Goal: Task Accomplishment & Management: Use online tool/utility

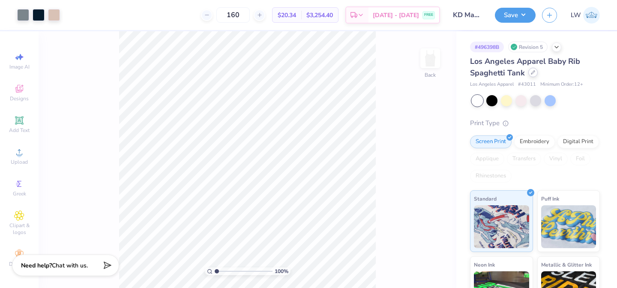
click at [529, 75] on div at bounding box center [532, 72] width 9 height 9
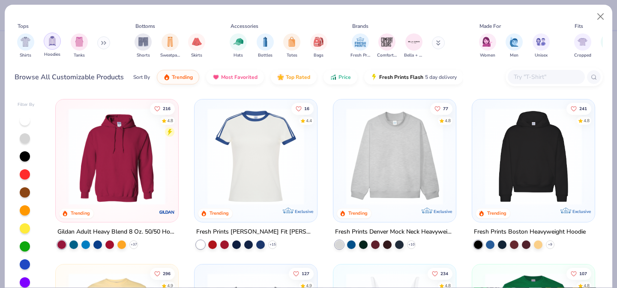
click at [73, 39] on div "filter for Tanks" at bounding box center [79, 41] width 17 height 17
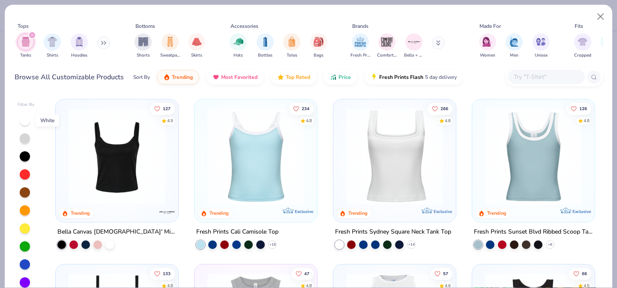
click at [25, 120] on div at bounding box center [25, 120] width 10 height 10
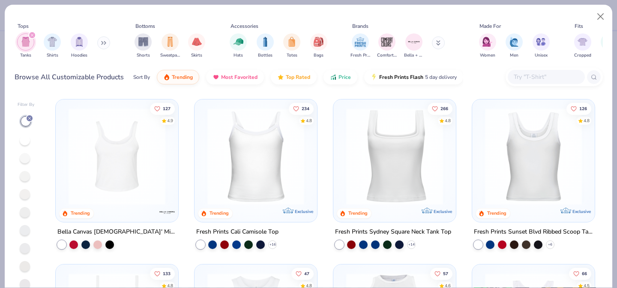
click at [119, 168] on img at bounding box center [116, 156] width 105 height 97
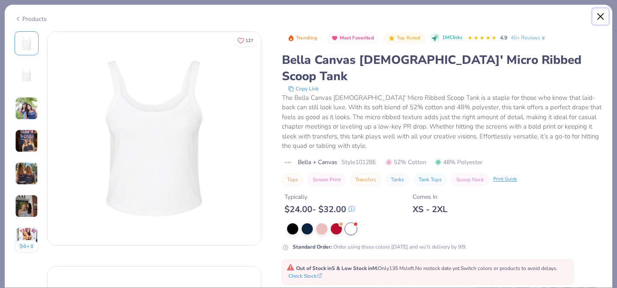
click at [596, 15] on button "Close" at bounding box center [601, 17] width 16 height 16
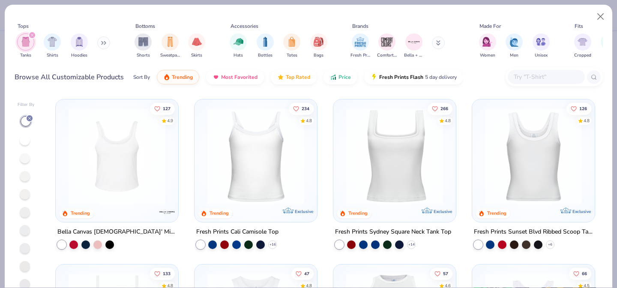
click at [254, 152] on img at bounding box center [255, 156] width 105 height 97
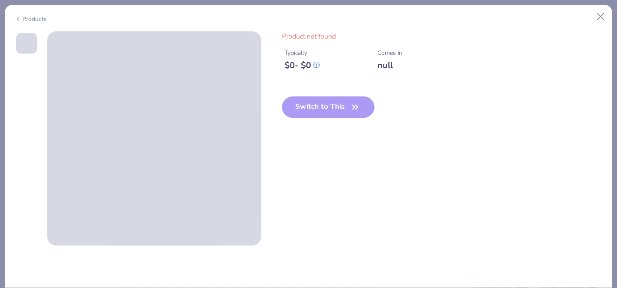
click at [20, 17] on icon at bounding box center [18, 19] width 7 height 10
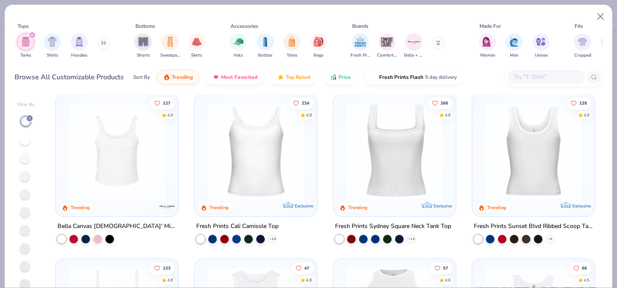
scroll to position [8, 0]
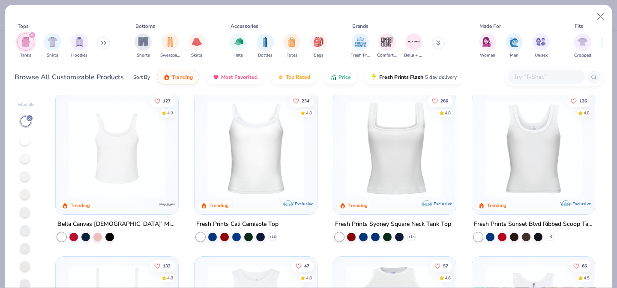
click at [555, 161] on img at bounding box center [533, 148] width 105 height 97
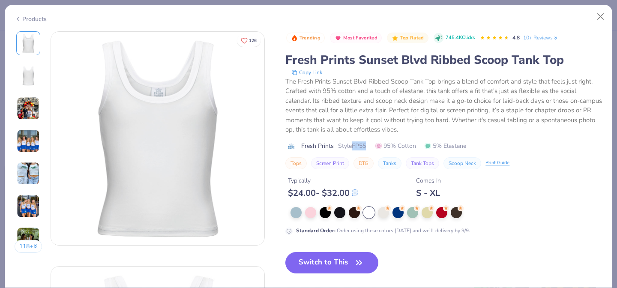
drag, startPoint x: 369, startPoint y: 146, endPoint x: 354, endPoint y: 146, distance: 15.4
click at [354, 146] on div "Fresh Prints Style FP55 95% Cotton 5% Elastane" at bounding box center [443, 145] width 317 height 9
copy span "FP55"
click at [358, 261] on icon "button" at bounding box center [359, 263] width 5 height 4
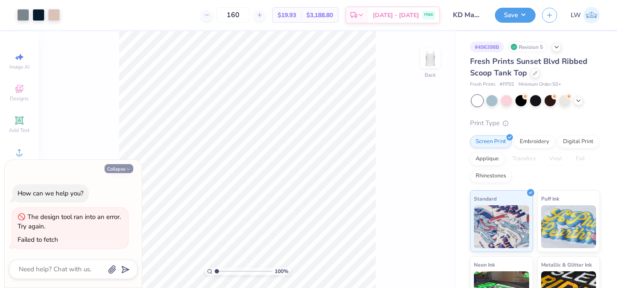
click at [117, 170] on button "Collapse" at bounding box center [119, 168] width 29 height 9
type textarea "x"
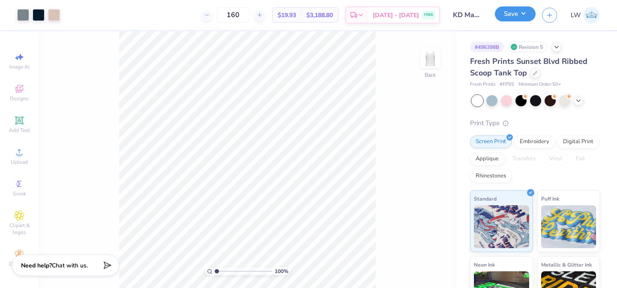
click at [527, 17] on button "Save" at bounding box center [515, 13] width 41 height 15
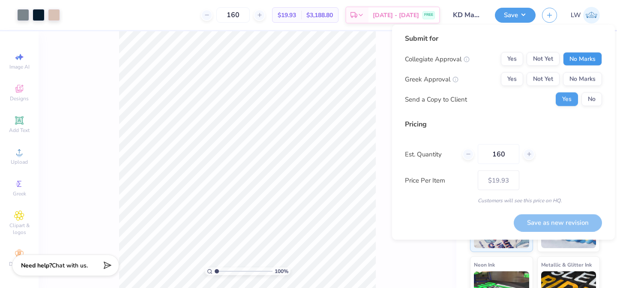
click at [583, 63] on button "No Marks" at bounding box center [582, 59] width 39 height 14
click at [519, 78] on button "Yes" at bounding box center [512, 79] width 22 height 14
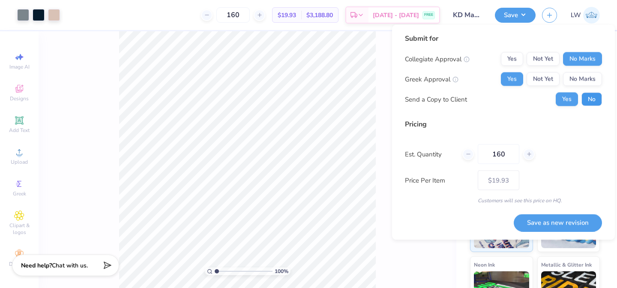
click at [600, 98] on button "No" at bounding box center [592, 100] width 21 height 14
click at [536, 220] on button "Save as new revision" at bounding box center [558, 223] width 88 height 18
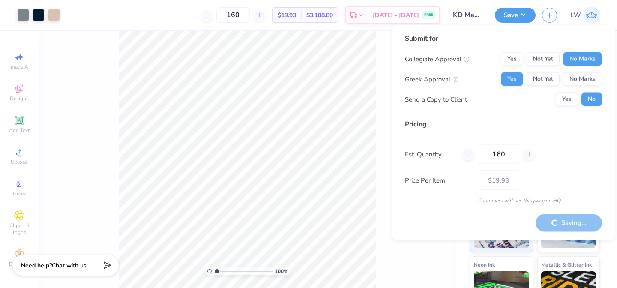
type input "– –"
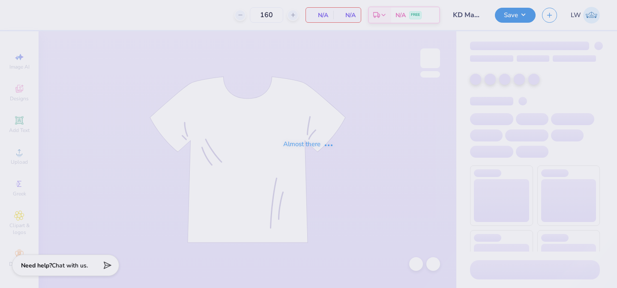
click at [66, 270] on div "Almost there" at bounding box center [308, 144] width 617 height 288
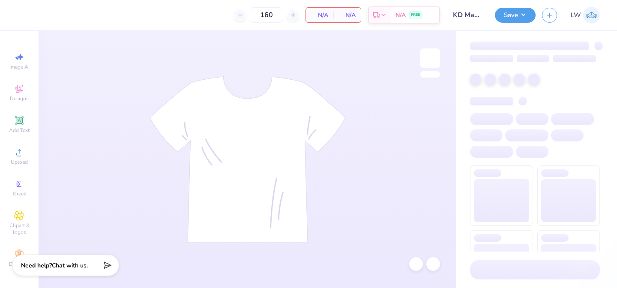
click at [66, 270] on div "Need help? Chat with us." at bounding box center [65, 265] width 107 height 21
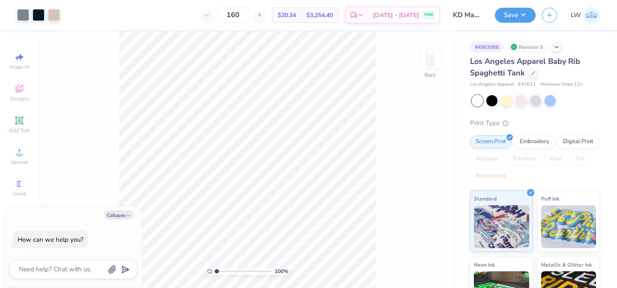
type textarea "x"
click at [63, 272] on textarea at bounding box center [61, 270] width 87 height 12
type textarea "I"
type textarea "x"
type textarea "I"
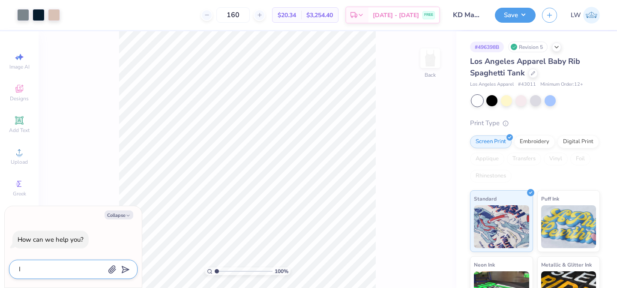
type textarea "x"
type textarea "I a"
type textarea "x"
type textarea "I am"
type textarea "x"
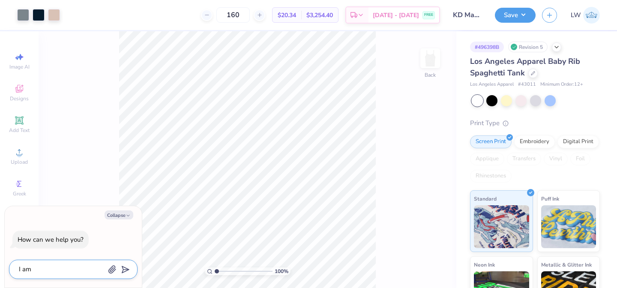
type textarea "I am"
type textarea "x"
type textarea "I am h"
type textarea "x"
type textarea "I am ha"
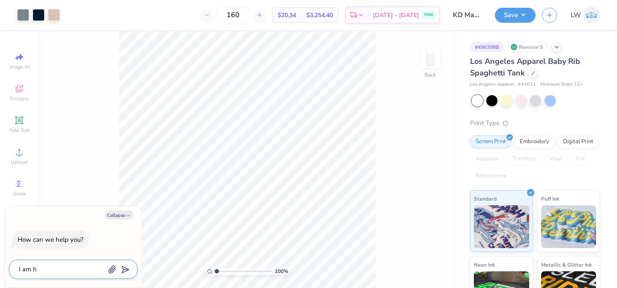
type textarea "x"
type textarea "I am hav"
type textarea "x"
type textarea "I am havi"
type textarea "x"
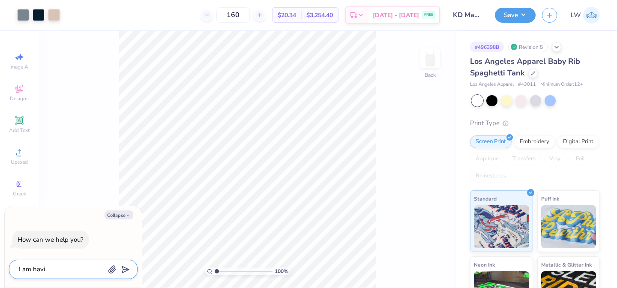
type textarea "I am havin"
type textarea "x"
type textarea "I am having"
type textarea "x"
type textarea "I am having"
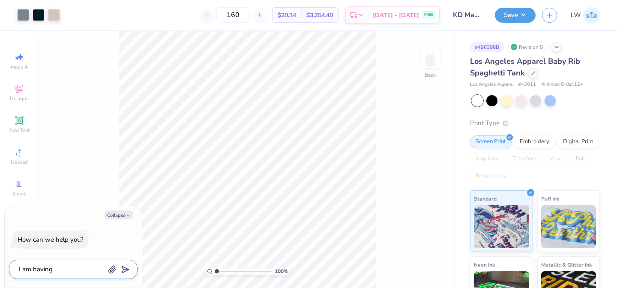
type textarea "x"
type textarea "I am having t"
type textarea "x"
type textarea "I am having tr"
type textarea "x"
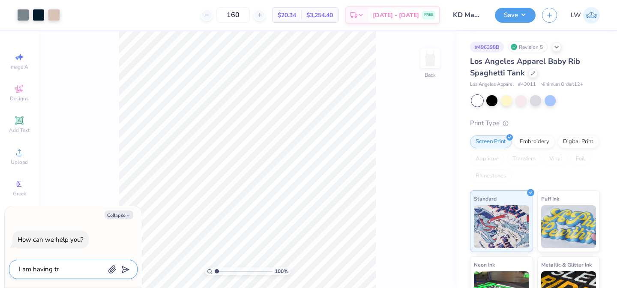
type textarea "I am having tro"
type textarea "x"
type textarea "I am having trou"
type textarea "x"
type textarea "I am having troub"
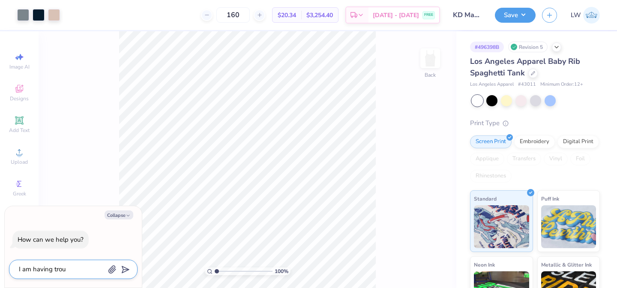
type textarea "x"
type textarea "I am having troubl"
type textarea "x"
type textarea "I am having trouble"
type textarea "x"
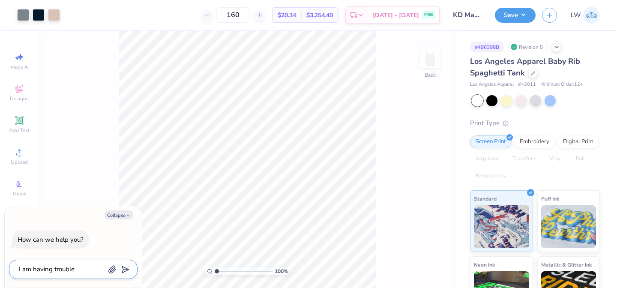
type textarea "I am having trouble"
type textarea "x"
type textarea "I am having trouble f"
type textarea "x"
type textarea "I am having trouble fi"
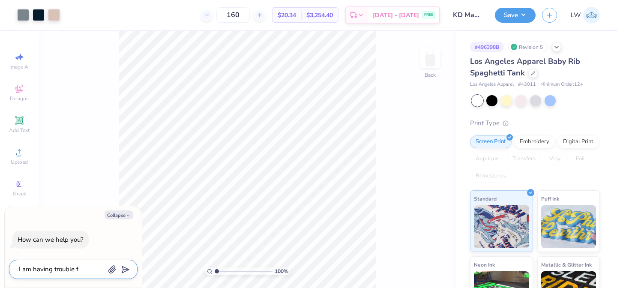
type textarea "x"
type textarea "I am having trouble fin"
type textarea "x"
type textarea "I am having trouble find"
type textarea "x"
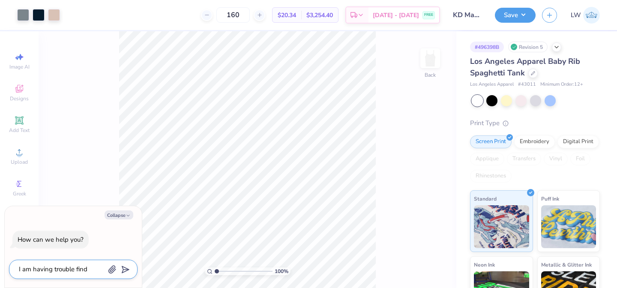
type textarea "I am having trouble findi"
type textarea "x"
type textarea "I am having trouble findin"
type textarea "x"
type textarea "I am having trouble finding"
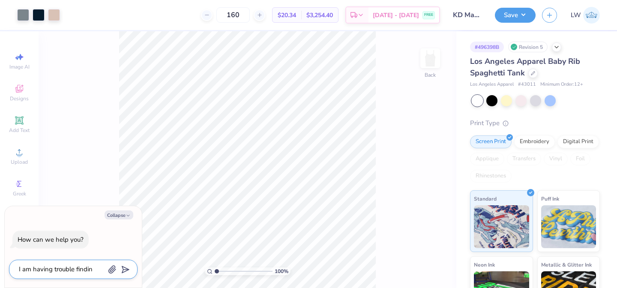
type textarea "x"
type textarea "I am having trouble finding"
type textarea "x"
type textarea "I am having trouble finding a"
type textarea "x"
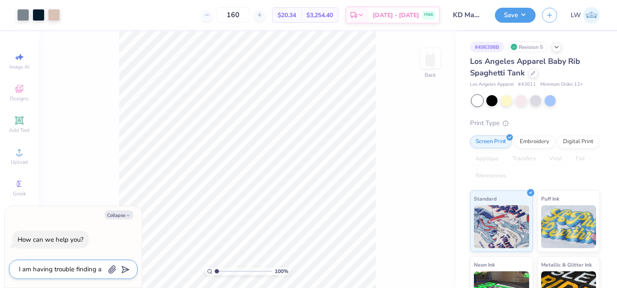
type textarea "I am having trouble finding an"
type textarea "x"
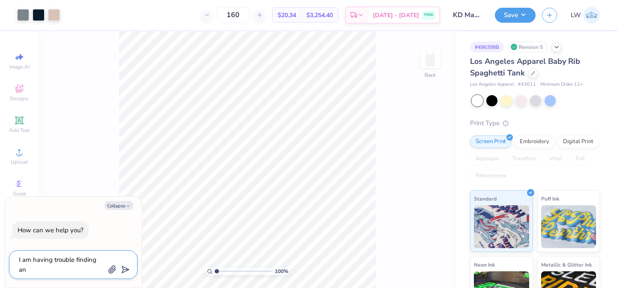
type textarea "I am having trouble finding an"
type textarea "x"
type textarea "I am having trouble finding an i"
type textarea "x"
type textarea "I am having trouble finding an in"
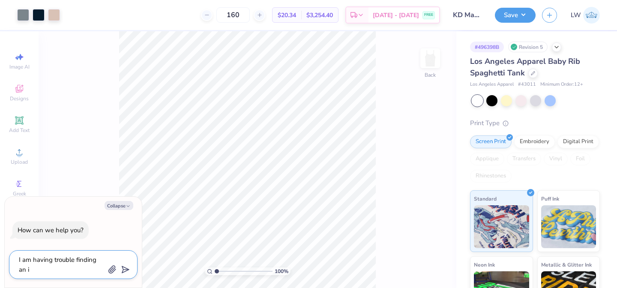
type textarea "x"
type textarea "I am having trouble finding an in"
type textarea "x"
type textarea "I am having trouble finding an in s"
type textarea "x"
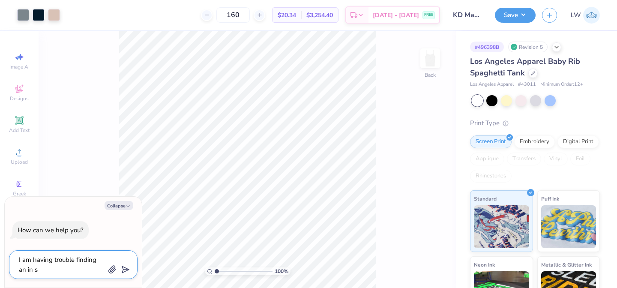
type textarea "I am having trouble finding an in st"
type textarea "x"
type textarea "I am having trouble finding an in sto"
type textarea "x"
type textarea "I am having trouble finding an in stoc"
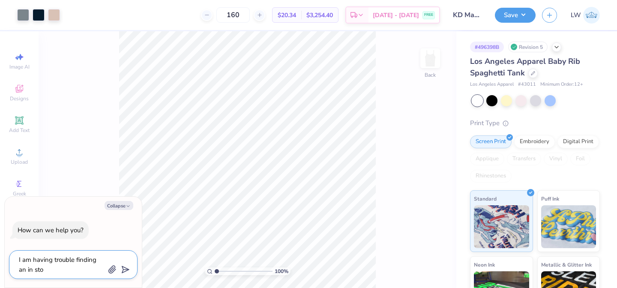
type textarea "x"
type textarea "I am having trouble finding an in stock"
type textarea "x"
type textarea "I am having trouble finding an in stock"
type textarea "x"
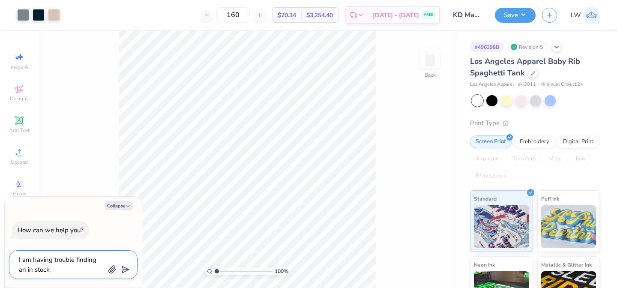
type textarea "I am having trouble finding an in stock w"
type textarea "x"
type textarea "I am having trouble finding an in stock wh"
type textarea "x"
type textarea "I am having trouble finding an in stock whi"
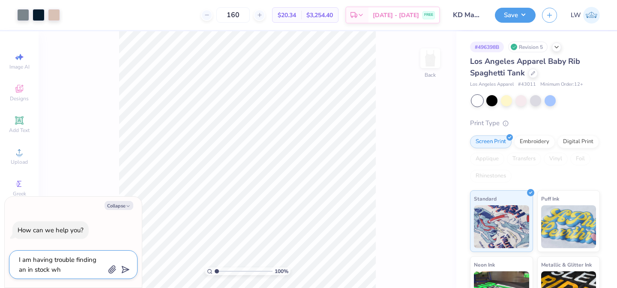
type textarea "x"
type textarea "I am having trouble finding an in stock whit"
type textarea "x"
type textarea "I am having trouble finding an in stock white"
type textarea "x"
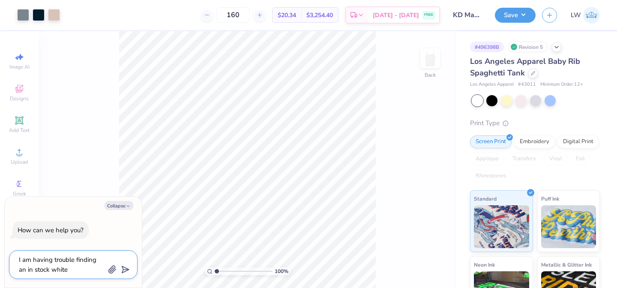
type textarea "I am having trouble finding an in stock white"
type textarea "x"
type textarea "I am having trouble finding an in stock white t"
type textarea "x"
type textarea "I am having trouble finding an in stock white ta"
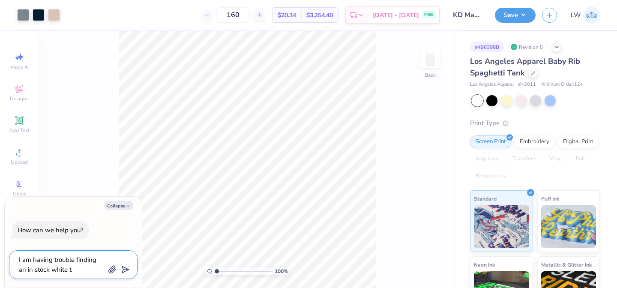
type textarea "x"
type textarea "I am having trouble finding an in stock white tan"
type textarea "x"
type textarea "I am having trouble finding an in stock white tank"
type textarea "x"
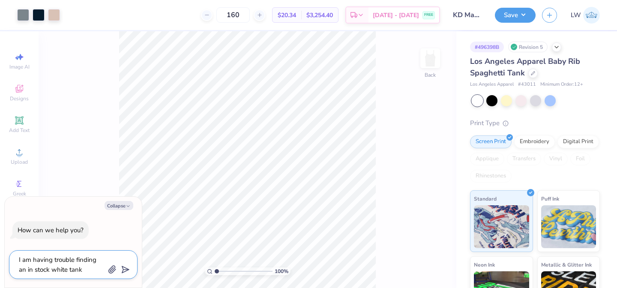
type textarea "I am having trouble finding an in stock white tank"
type textarea "x"
type textarea "I am having trouble finding an in stock white tank t"
type textarea "x"
type textarea "I am having trouble finding an in stock white tank th"
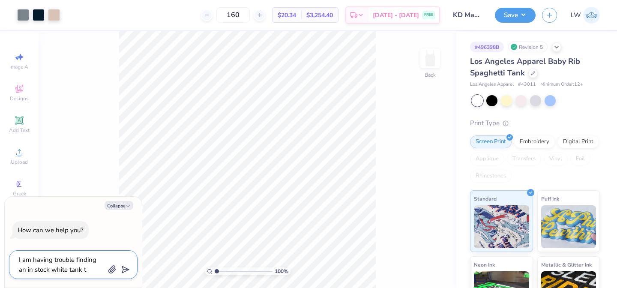
type textarea "x"
type textarea "I am having trouble finding an in stock white tank tha"
type textarea "x"
type textarea "I am having trouble finding an in stock white tank that"
type textarea "x"
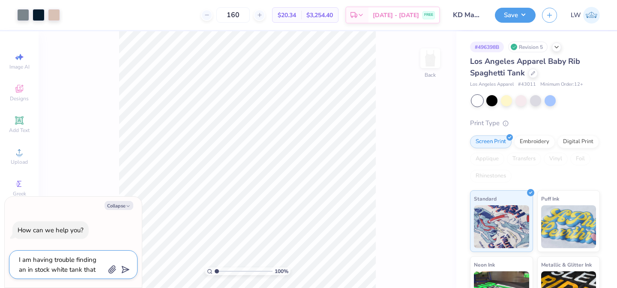
type textarea "I am having trouble finding an in stock white tank that"
type textarea "x"
type textarea "I am having trouble finding an in stock white tank that g"
type textarea "x"
type textarea "I am having trouble finding an in stock white tank that go"
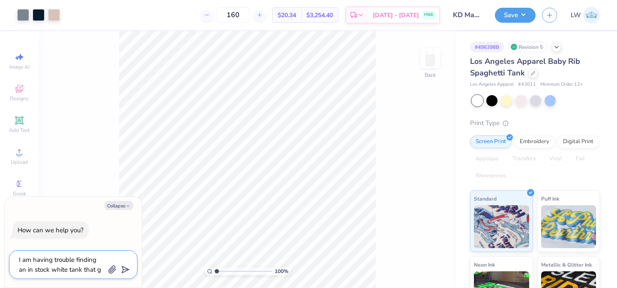
type textarea "x"
type textarea "I am having trouble finding an in stock white tank that goe"
type textarea "x"
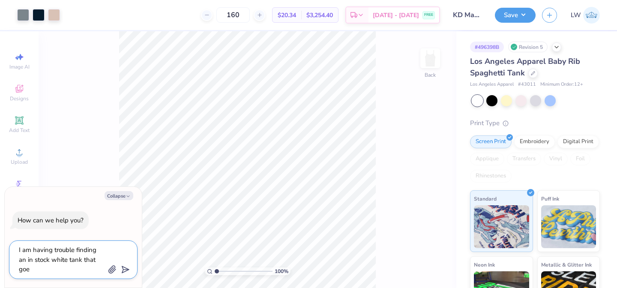
type textarea "I am having trouble finding an in stock white tank that goes"
type textarea "x"
type textarea "I am having trouble finding an in stock white tank that goes"
type textarea "x"
type textarea "I am having trouble finding an in stock white tank that goes u"
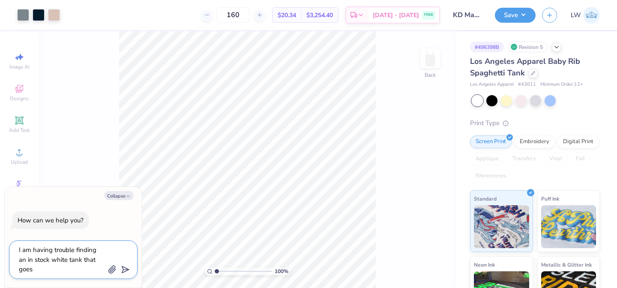
type textarea "x"
type textarea "I am having trouble finding an in stock white tank that goes up"
type textarea "x"
type textarea "I am having trouble finding an in stock white tank that goes up"
type textarea "x"
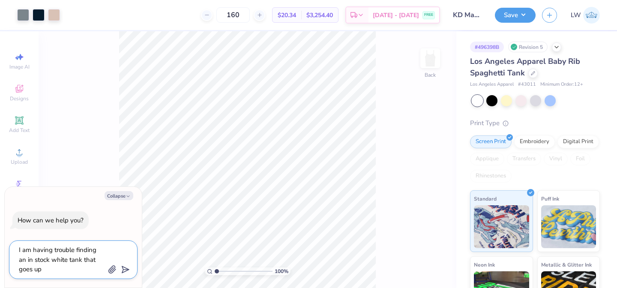
type textarea "I am having trouble finding an in stock white tank that goes up t"
type textarea "x"
type textarea "I am having trouble finding an in stock white tank that goes up to"
type textarea "x"
type textarea "I am having trouble finding an in stock white tank that goes up to"
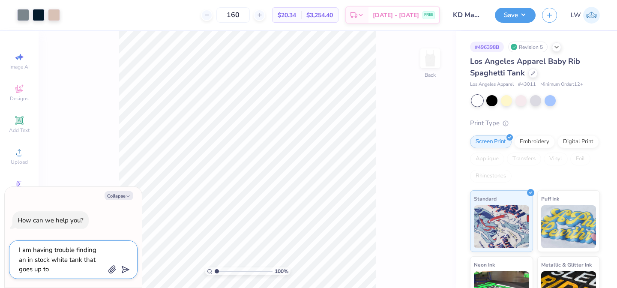
type textarea "x"
type textarea "I am having trouble finding an in stock white tank that goes up to 2"
type textarea "x"
type textarea "I am having trouble finding an in stock white tank that goes up to 2x"
type textarea "x"
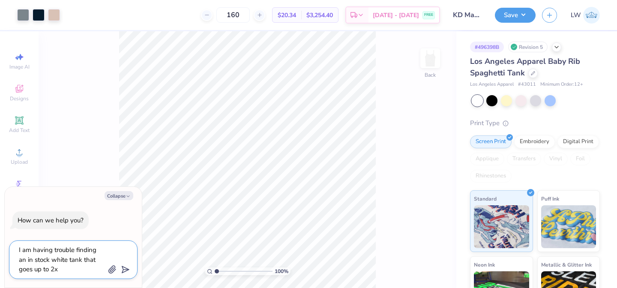
type textarea "I am having trouble finding an in stock white tank that goes up to 2xl"
type textarea "x"
type textarea "I am having trouble finding an in stock white tank that goes up to 2xl"
type textarea "x"
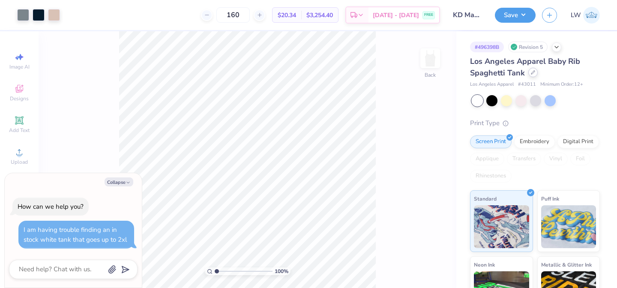
click at [531, 74] on icon at bounding box center [532, 72] width 3 height 3
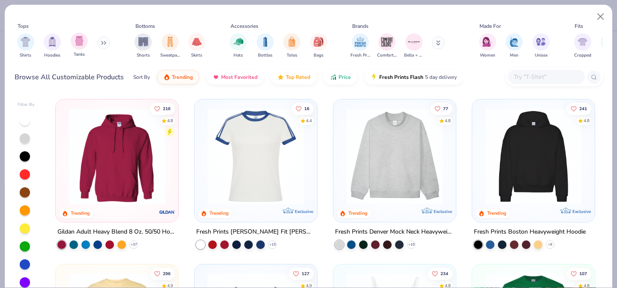
click at [72, 48] on div "Tanks" at bounding box center [79, 45] width 17 height 25
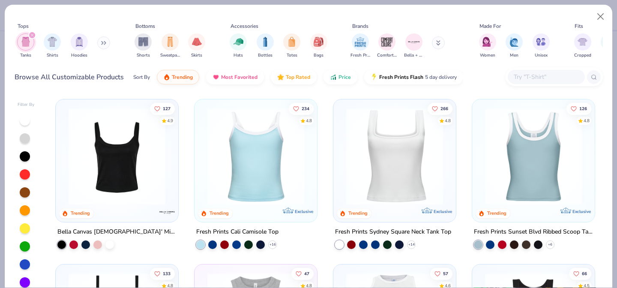
click at [22, 114] on div "Filter By" at bounding box center [26, 208] width 17 height 213
click at [26, 120] on div at bounding box center [25, 120] width 10 height 10
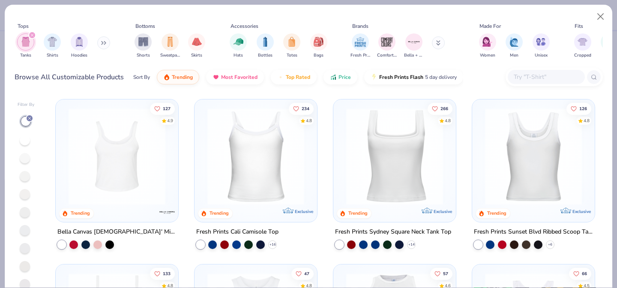
click at [273, 180] on img at bounding box center [255, 156] width 105 height 97
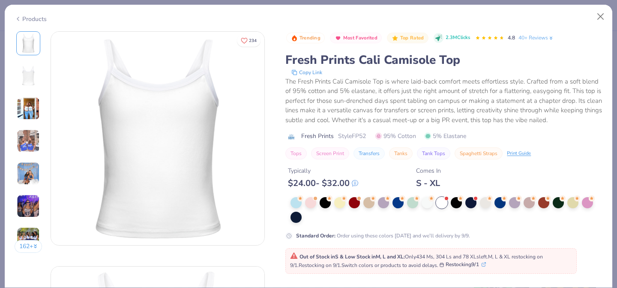
click at [20, 18] on icon at bounding box center [18, 19] width 7 height 10
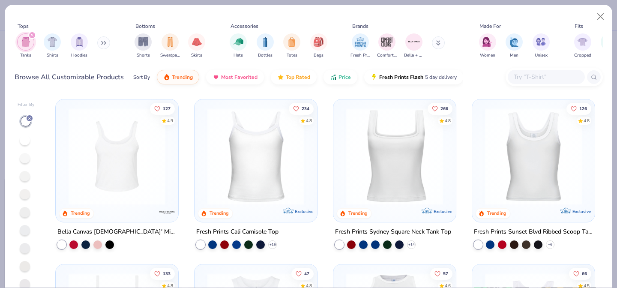
click at [125, 142] on img at bounding box center [116, 156] width 105 height 97
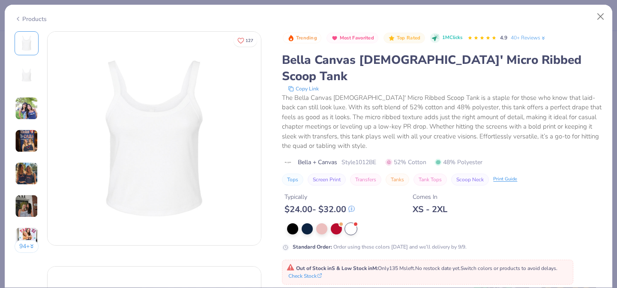
click at [24, 18] on div "Products" at bounding box center [31, 19] width 32 height 9
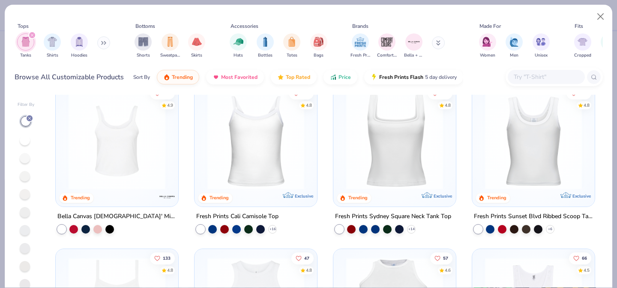
scroll to position [28, 0]
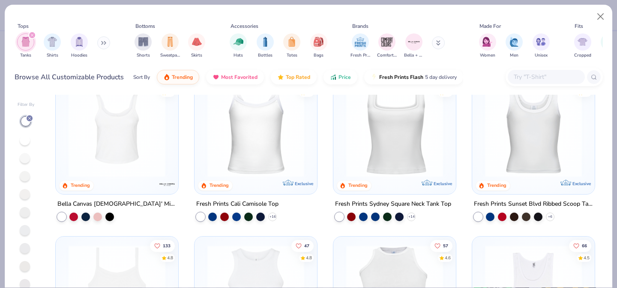
click at [398, 171] on img at bounding box center [394, 128] width 105 height 97
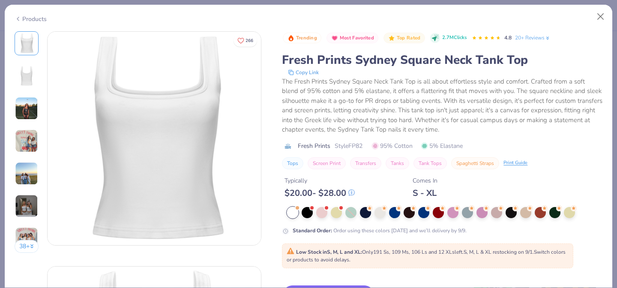
click at [22, 20] on div "Products" at bounding box center [31, 19] width 32 height 9
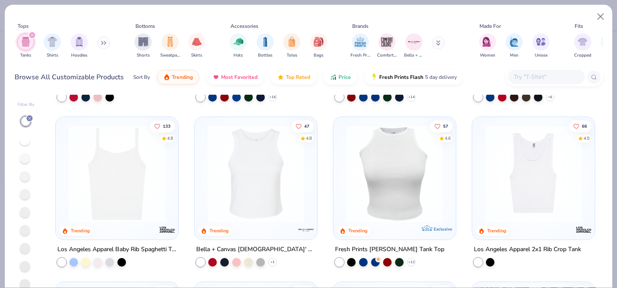
scroll to position [151, 0]
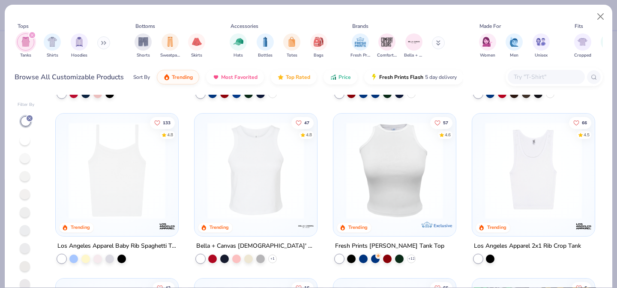
click at [107, 192] on img at bounding box center [116, 170] width 105 height 97
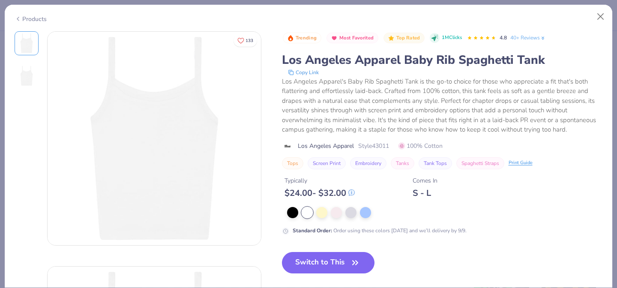
click at [30, 20] on div "Products" at bounding box center [31, 19] width 32 height 9
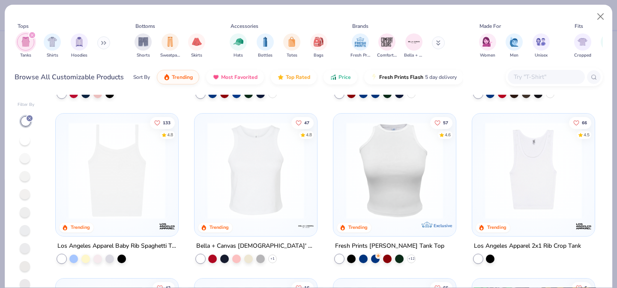
click at [246, 196] on img at bounding box center [255, 170] width 105 height 97
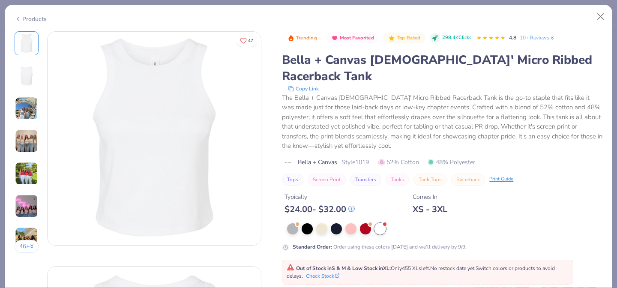
click at [30, 16] on div "Products" at bounding box center [31, 19] width 32 height 9
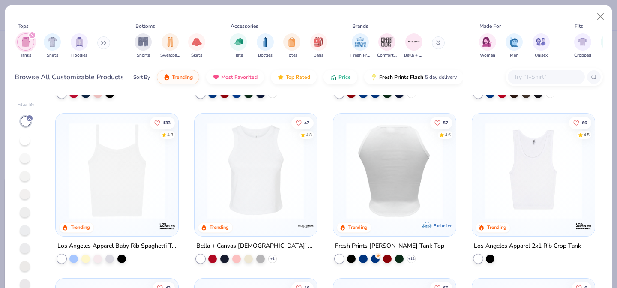
click at [376, 201] on img at bounding box center [394, 170] width 105 height 97
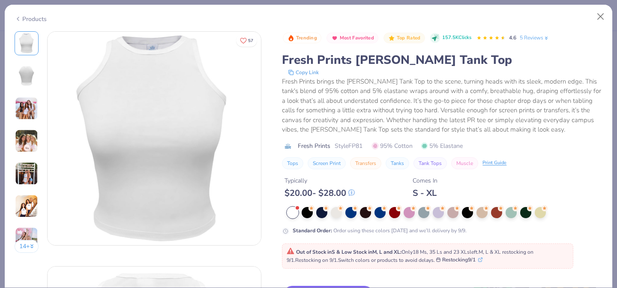
click at [32, 18] on div "Products" at bounding box center [31, 19] width 32 height 9
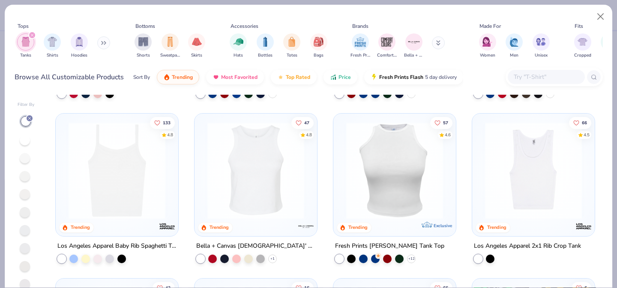
click at [508, 189] on img at bounding box center [533, 170] width 105 height 97
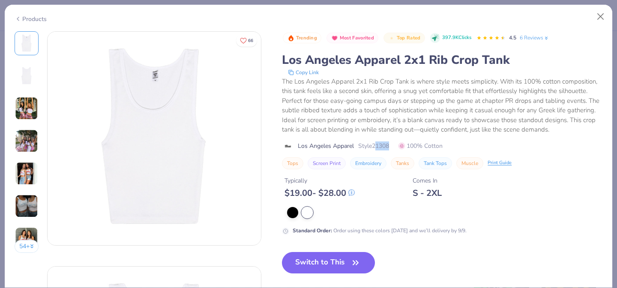
drag, startPoint x: 394, startPoint y: 147, endPoint x: 376, endPoint y: 147, distance: 18.0
click at [376, 147] on div "Los Angeles Apparel Style 21308 100% Cotton" at bounding box center [442, 145] width 321 height 9
copy span "1308"
click at [346, 262] on button "Switch to This" at bounding box center [328, 262] width 93 height 21
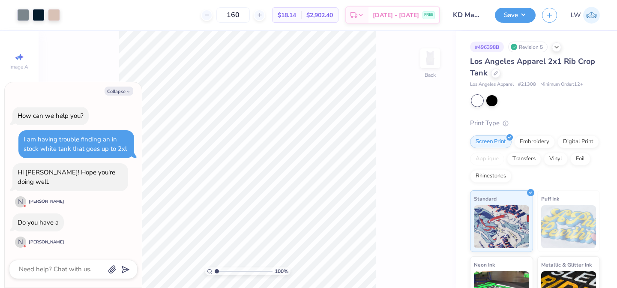
type textarea "x"
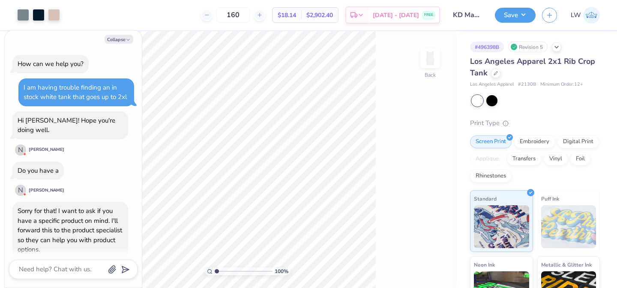
scroll to position [18, 0]
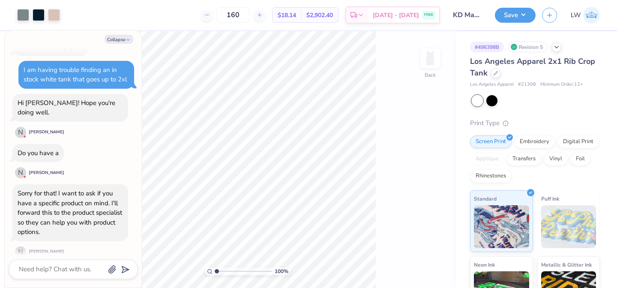
click at [50, 279] on div "Collapse How can we help you? I am having trouble finding an in stock white tan…" at bounding box center [73, 158] width 137 height 257
click at [43, 272] on textarea at bounding box center [61, 270] width 87 height 12
type textarea "I"
type textarea "x"
type textarea "I"
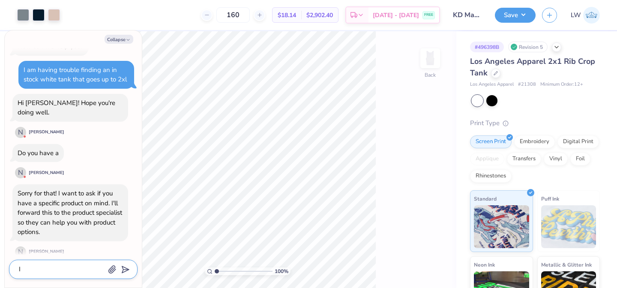
type textarea "x"
type textarea "I h"
type textarea "x"
type textarea "I ha"
type textarea "x"
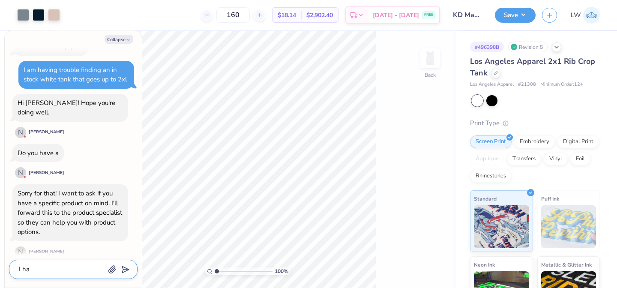
type textarea "I hav"
type textarea "x"
type textarea "I have"
type textarea "x"
type textarea "I have"
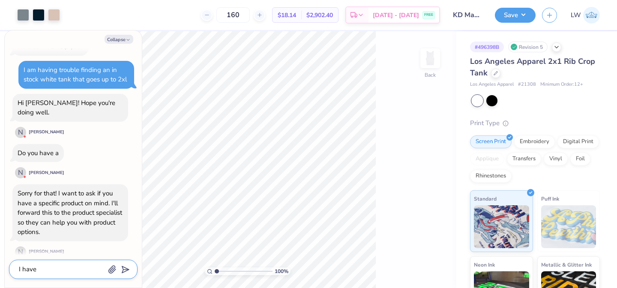
type textarea "x"
type textarea "I have g"
type textarea "x"
type textarea "I have go"
type textarea "x"
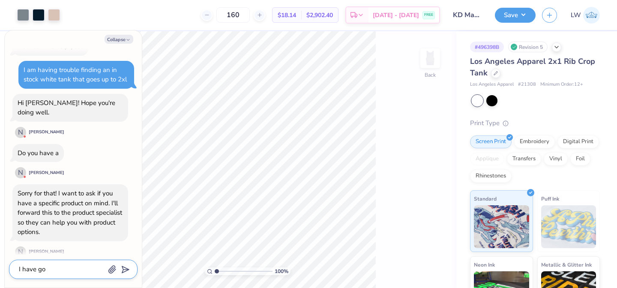
type textarea "I have gon"
type textarea "x"
type textarea "I have gone"
type textarea "x"
type textarea "I have gone"
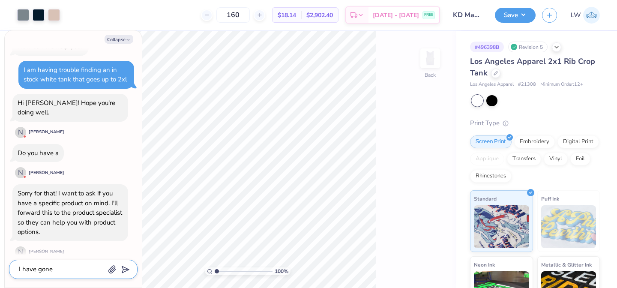
type textarea "x"
type textarea "I have gone t"
type textarea "x"
type textarea "I have gone th"
type textarea "x"
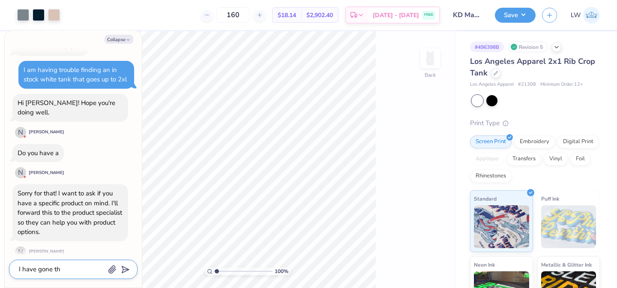
type textarea "I have gone thr"
type textarea "x"
type textarea "I have gone thro"
type textarea "x"
type textarea "I have gone throu"
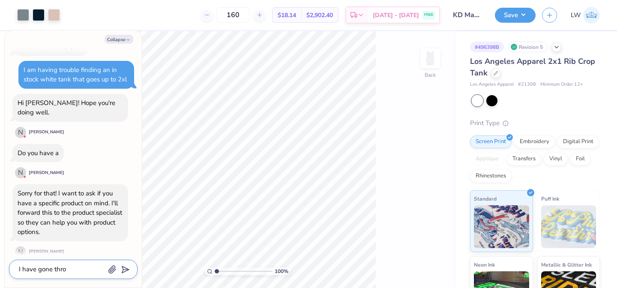
type textarea "x"
type textarea "I have gone throug"
type textarea "x"
type textarea "I have gone through"
type textarea "x"
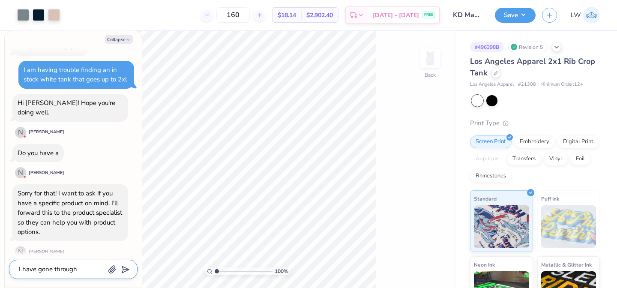
type textarea "I have gone throug"
type textarea "x"
type textarea "I have gone throu"
type textarea "x"
type textarea "I have gone thro"
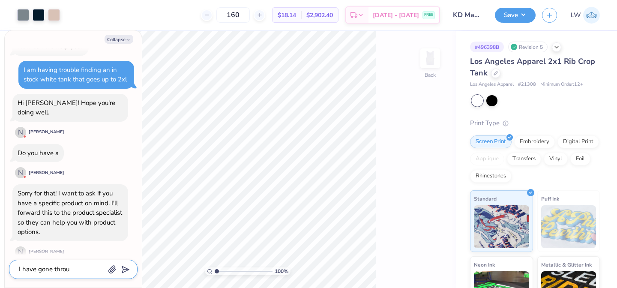
type textarea "x"
type textarea "I have gone thr"
type textarea "x"
type textarea "I have gone th"
type textarea "x"
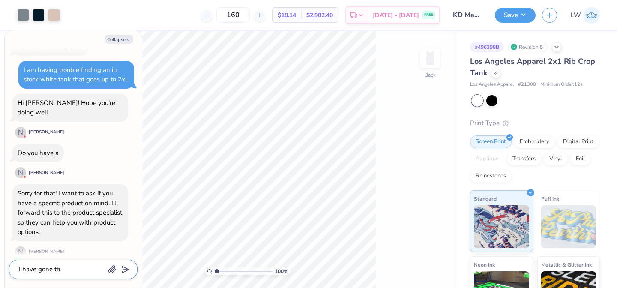
type textarea "I have gone t"
type textarea "x"
type textarea "I have gone"
type textarea "x"
type textarea "I have gone"
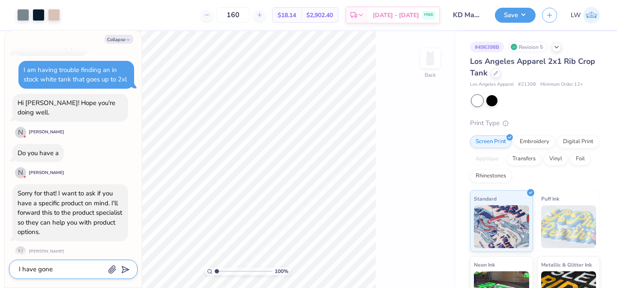
type textarea "x"
type textarea "I have gon"
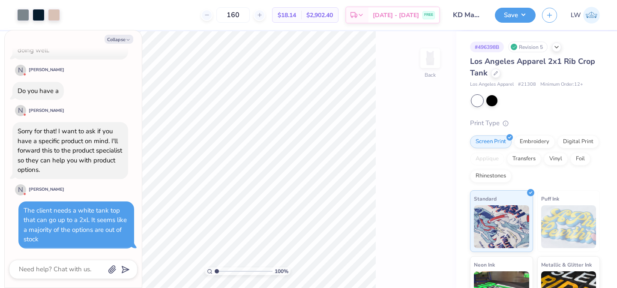
scroll to position [70, 0]
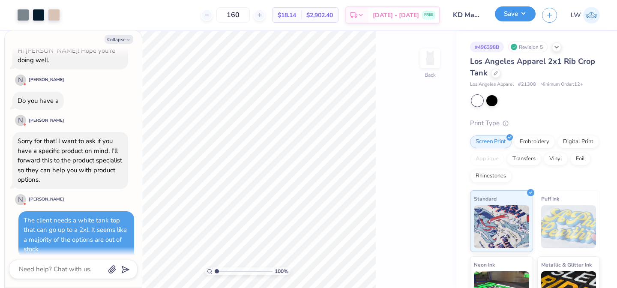
click at [512, 12] on button "Save" at bounding box center [515, 13] width 41 height 15
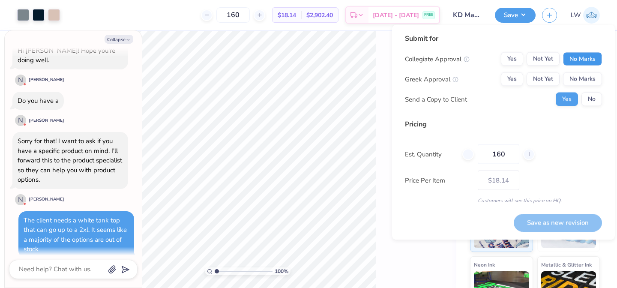
click at [582, 58] on button "No Marks" at bounding box center [582, 59] width 39 height 14
click at [580, 76] on button "No Marks" at bounding box center [582, 79] width 39 height 14
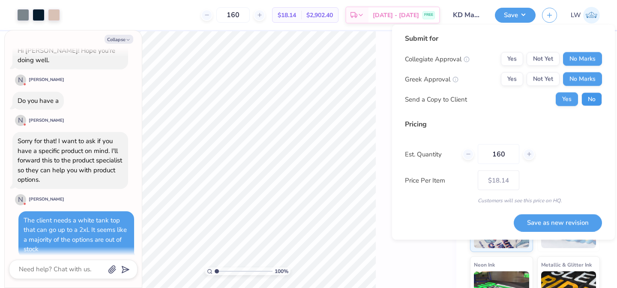
click at [588, 97] on button "No" at bounding box center [592, 100] width 21 height 14
click at [551, 227] on button "Save as new revision" at bounding box center [558, 223] width 88 height 18
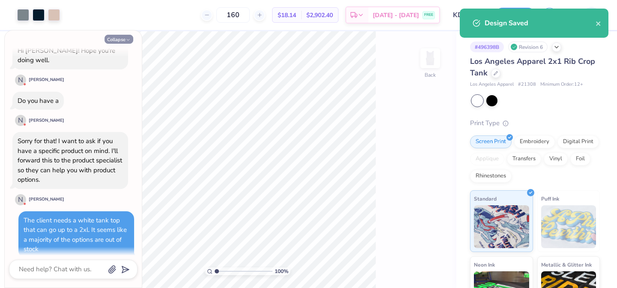
click at [129, 39] on icon "button" at bounding box center [128, 39] width 5 height 5
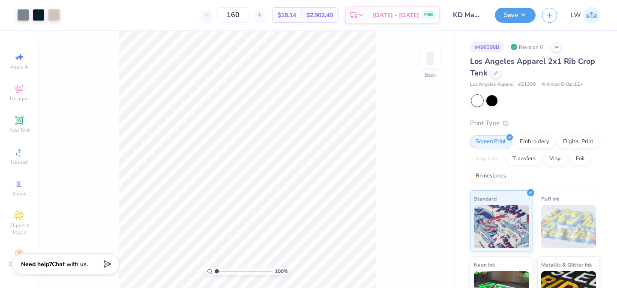
click at [61, 265] on span "Chat with us." at bounding box center [70, 264] width 36 height 8
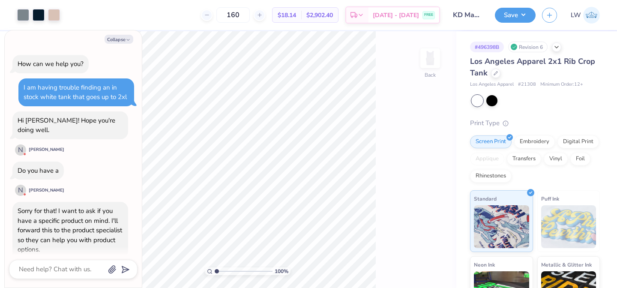
scroll to position [70, 0]
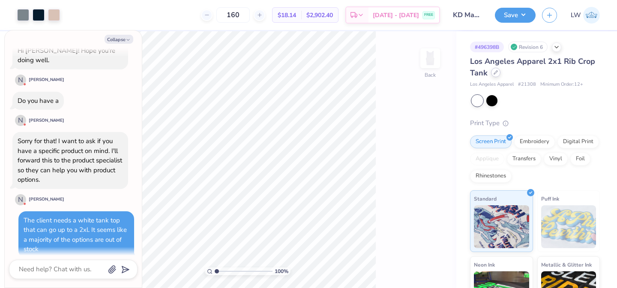
click at [494, 74] on icon at bounding box center [495, 72] width 3 height 3
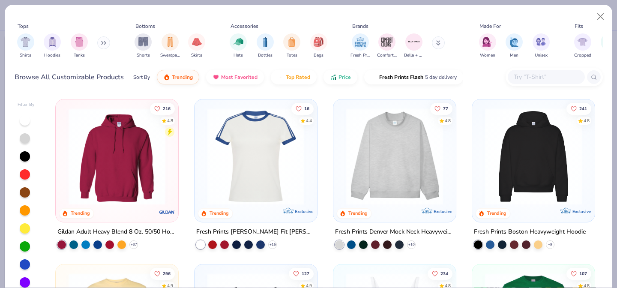
scroll to position [5, 0]
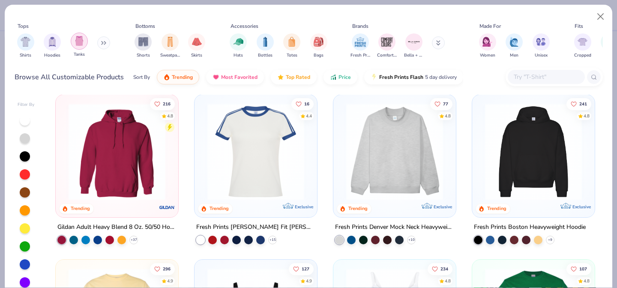
click at [81, 44] on img "filter for Tanks" at bounding box center [79, 41] width 9 height 10
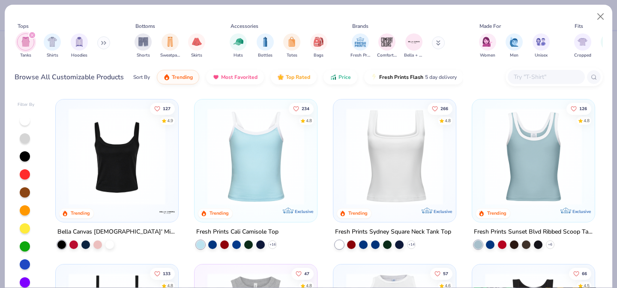
click at [30, 115] on div at bounding box center [26, 210] width 17 height 191
click at [26, 115] on div at bounding box center [25, 120] width 10 height 10
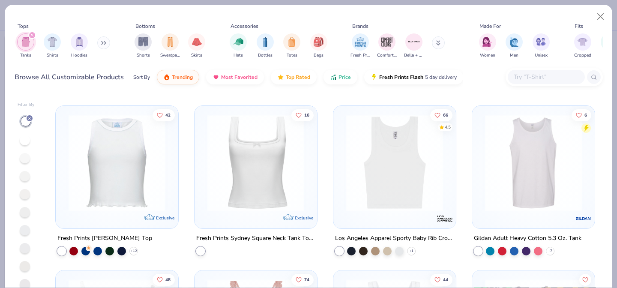
scroll to position [327, 0]
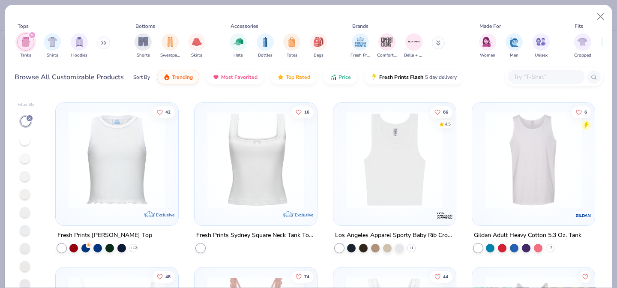
click at [133, 168] on img at bounding box center [116, 159] width 105 height 97
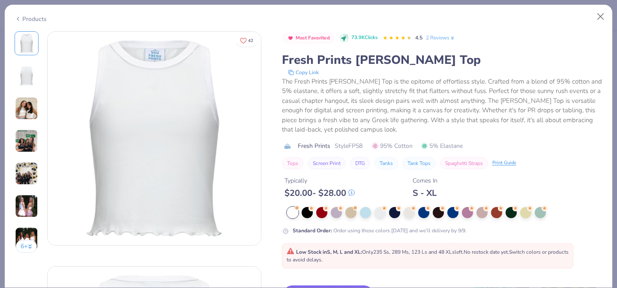
click at [21, 22] on div "Products" at bounding box center [309, 16] width 608 height 22
click at [15, 16] on icon at bounding box center [18, 19] width 7 height 10
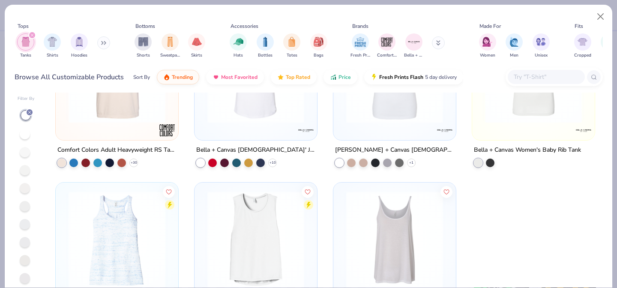
scroll to position [64, 0]
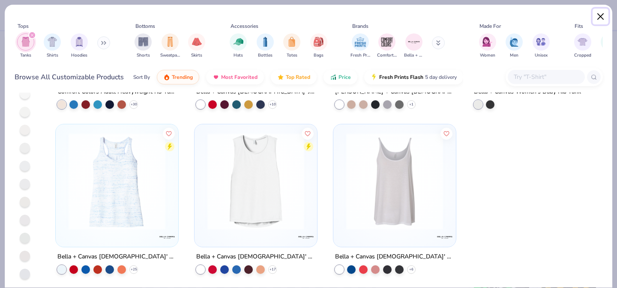
click at [602, 18] on button "Close" at bounding box center [601, 17] width 16 height 16
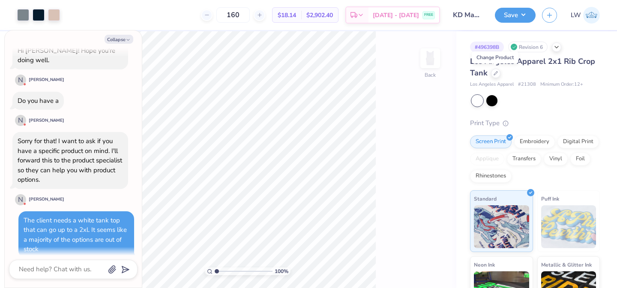
scroll to position [180, 0]
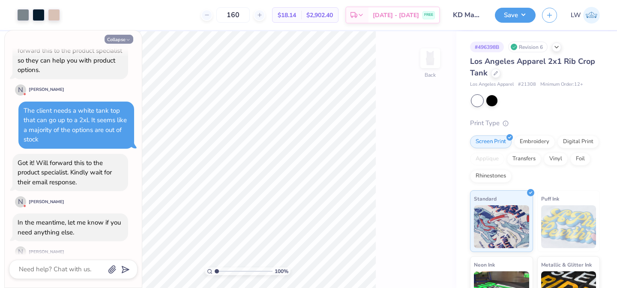
click at [113, 39] on button "Collapse" at bounding box center [119, 39] width 29 height 9
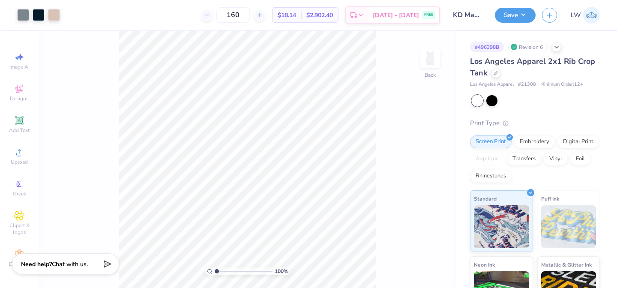
click at [70, 261] on span "Chat with us." at bounding box center [70, 264] width 36 height 8
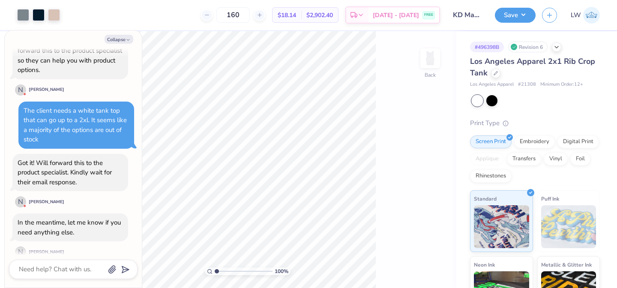
click at [50, 275] on div at bounding box center [73, 269] width 129 height 19
click at [45, 267] on textarea at bounding box center [61, 270] width 87 height 12
paste textarea "4338 Baby Rib Tank Top"
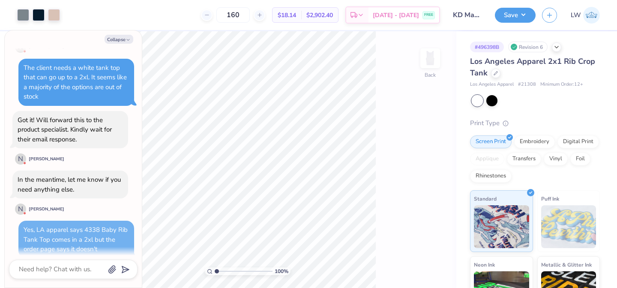
scroll to position [226, 0]
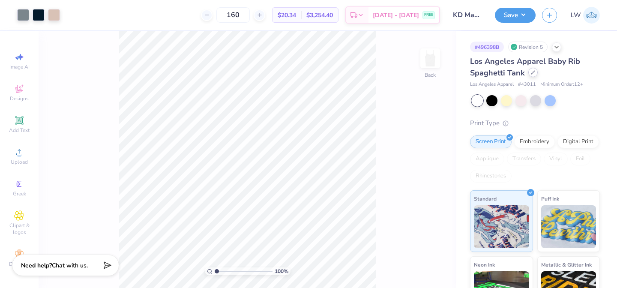
click at [532, 72] on icon at bounding box center [533, 72] width 4 height 4
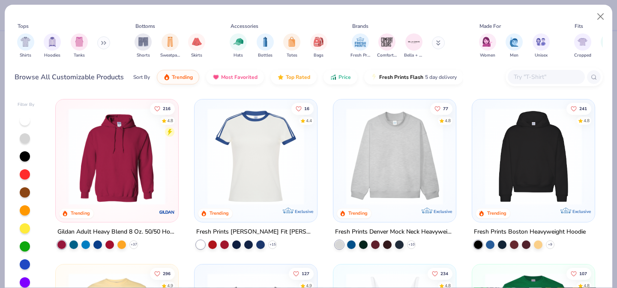
click at [535, 77] on input "text" at bounding box center [546, 77] width 66 height 10
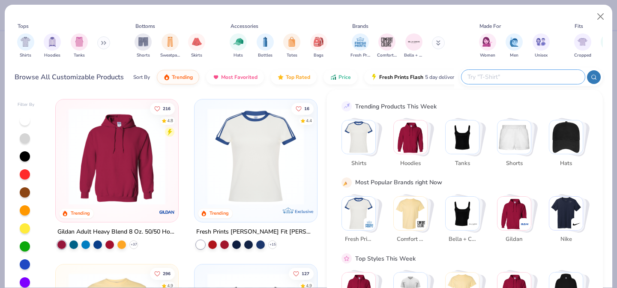
paste input "4338"
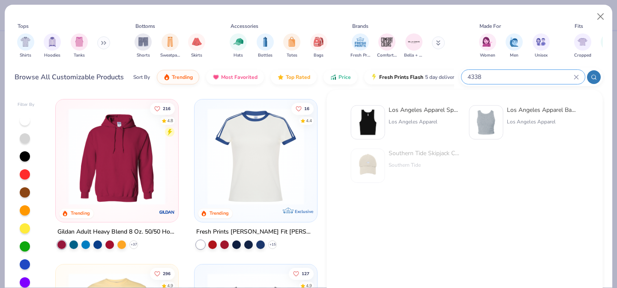
type input "4338"
click at [502, 128] on div at bounding box center [486, 122] width 34 height 34
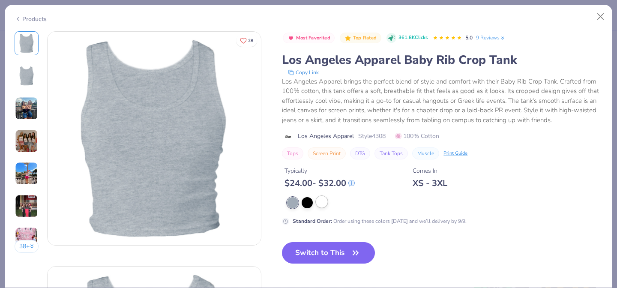
click at [323, 203] on div at bounding box center [321, 201] width 11 height 11
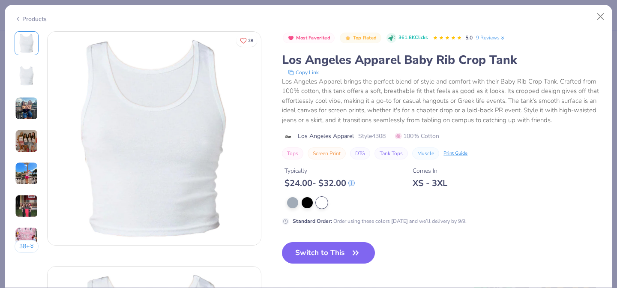
click at [27, 105] on img at bounding box center [26, 108] width 23 height 23
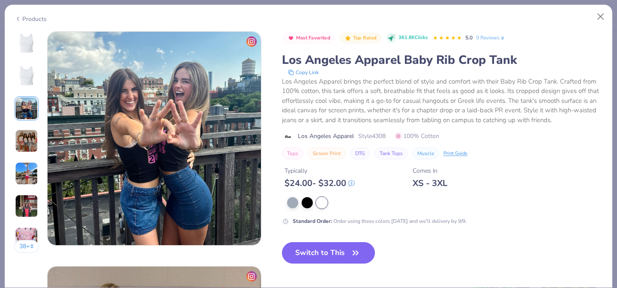
click at [26, 131] on img at bounding box center [26, 140] width 23 height 23
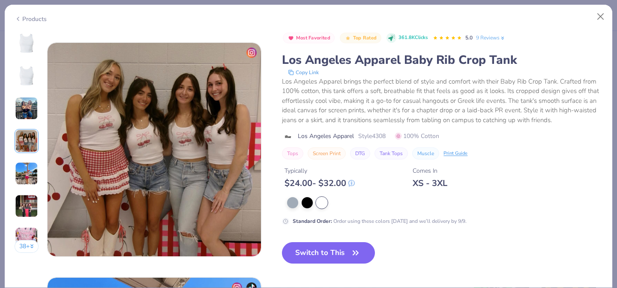
scroll to position [705, 0]
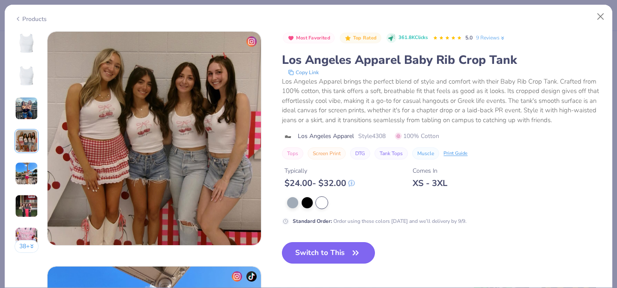
click at [308, 252] on button "Switch to This" at bounding box center [328, 252] width 93 height 21
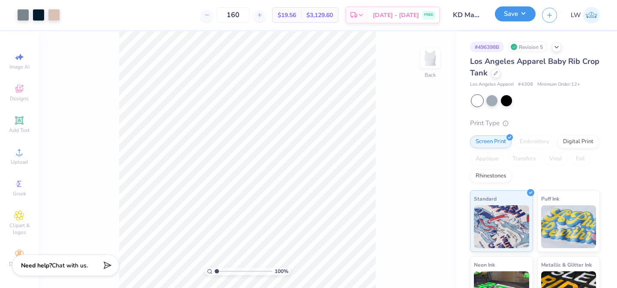
click at [521, 16] on button "Save" at bounding box center [515, 13] width 41 height 15
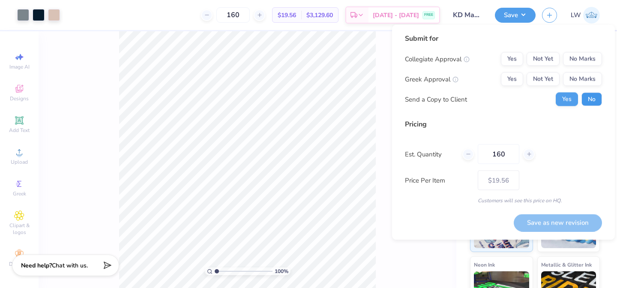
click at [587, 102] on button "No" at bounding box center [592, 100] width 21 height 14
click at [585, 57] on button "No Marks" at bounding box center [582, 59] width 39 height 14
click at [509, 74] on button "Yes" at bounding box center [512, 79] width 22 height 14
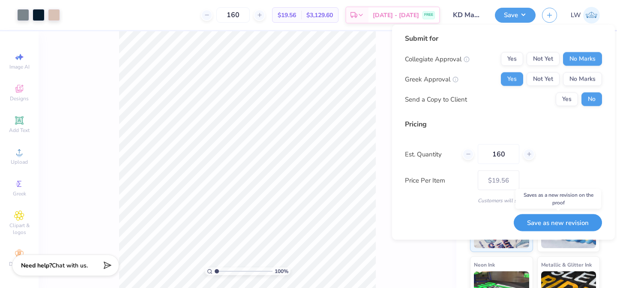
click at [548, 224] on button "Save as new revision" at bounding box center [558, 223] width 88 height 18
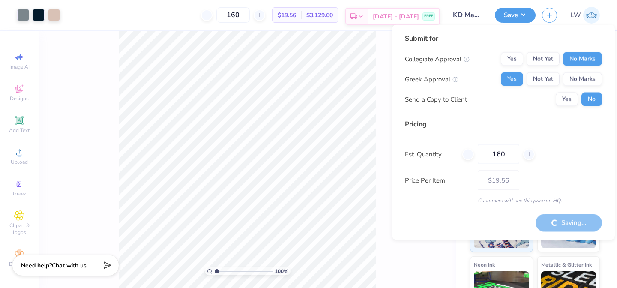
type input "– –"
